Goal: Task Accomplishment & Management: Use online tool/utility

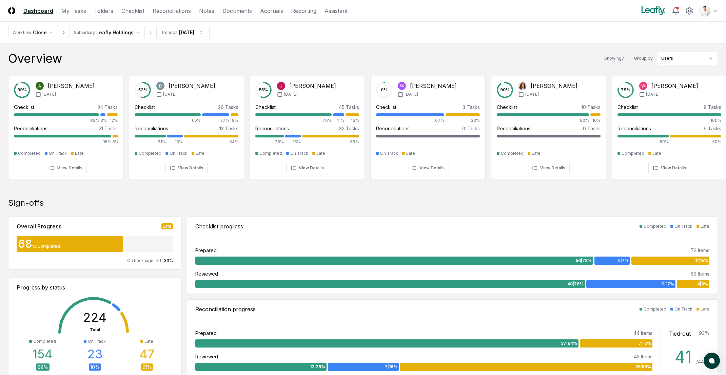
click at [332, 55] on div "Overview Showing 7 | Group by Users" at bounding box center [363, 59] width 710 height 14
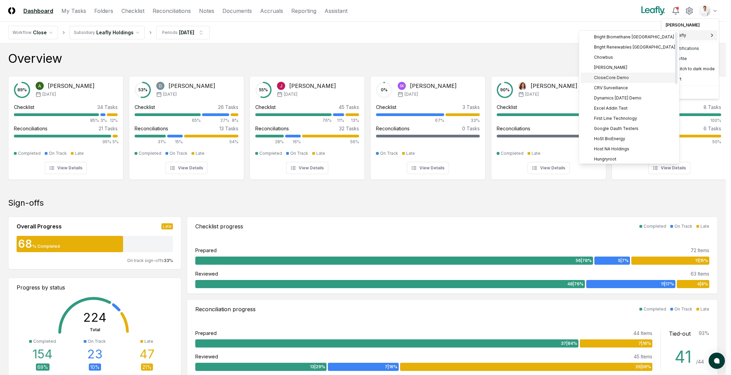
scroll to position [195, 0]
click at [618, 86] on span "Sage Intacct Demo" at bounding box center [613, 86] width 38 height 6
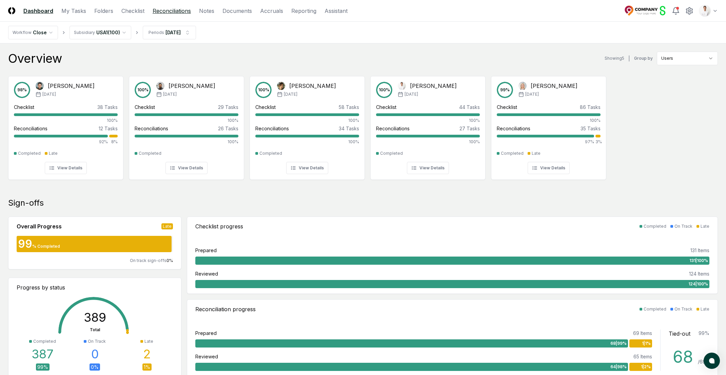
click at [174, 11] on link "Reconciliations" at bounding box center [172, 11] width 38 height 8
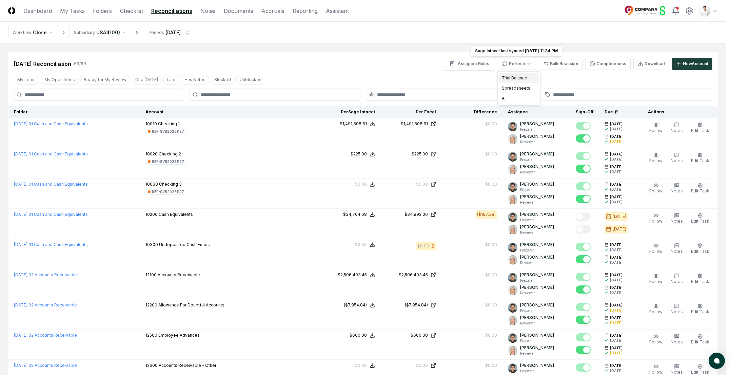
click at [520, 78] on div "Trial Balance" at bounding box center [519, 78] width 40 height 10
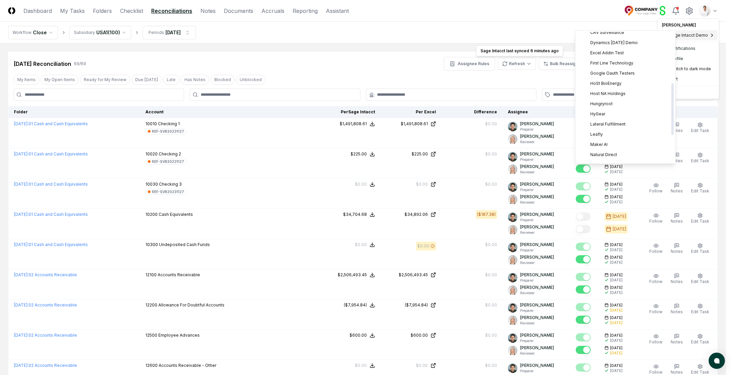
scroll to position [195, 0]
click at [619, 66] on div "Probar" at bounding box center [625, 65] width 97 height 10
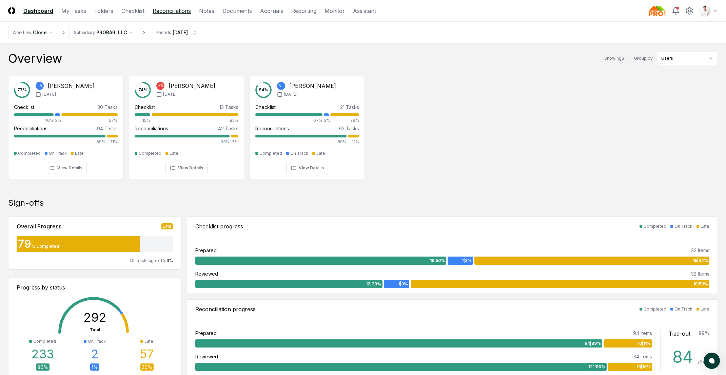
click at [173, 8] on link "Reconciliations" at bounding box center [172, 11] width 38 height 8
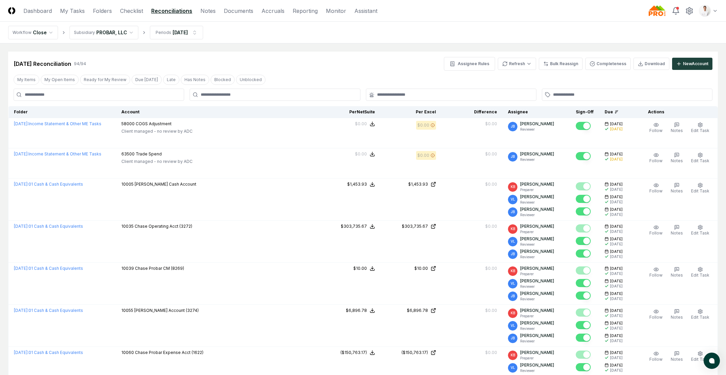
click at [488, 34] on nav "Workflow Close Subsidiary PROBAR, LLC Periods [DATE]" at bounding box center [363, 33] width 726 height 22
